Goal: Download file/media

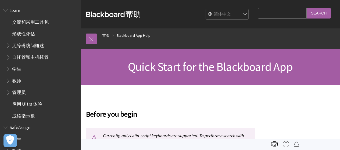
click at [234, 14] on select "English عربية Català Cymraeg Deutsch Español Suomi Français עברית Italiano 日本語 …" at bounding box center [227, 14] width 43 height 11
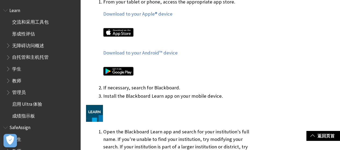
scroll to position [296, 0]
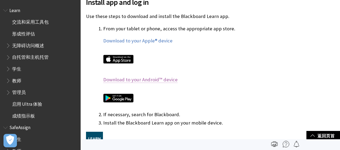
click at [139, 80] on link "Download to your Android™ device" at bounding box center [140, 80] width 74 height 6
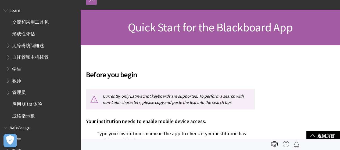
scroll to position [0, 0]
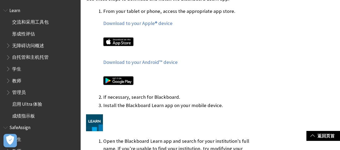
scroll to position [322, 0]
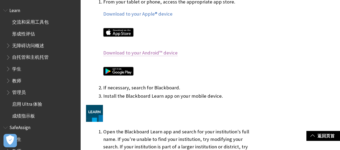
click at [135, 54] on link "Download to your Android™ device" at bounding box center [140, 53] width 74 height 6
